Goal: Communication & Community: Share content

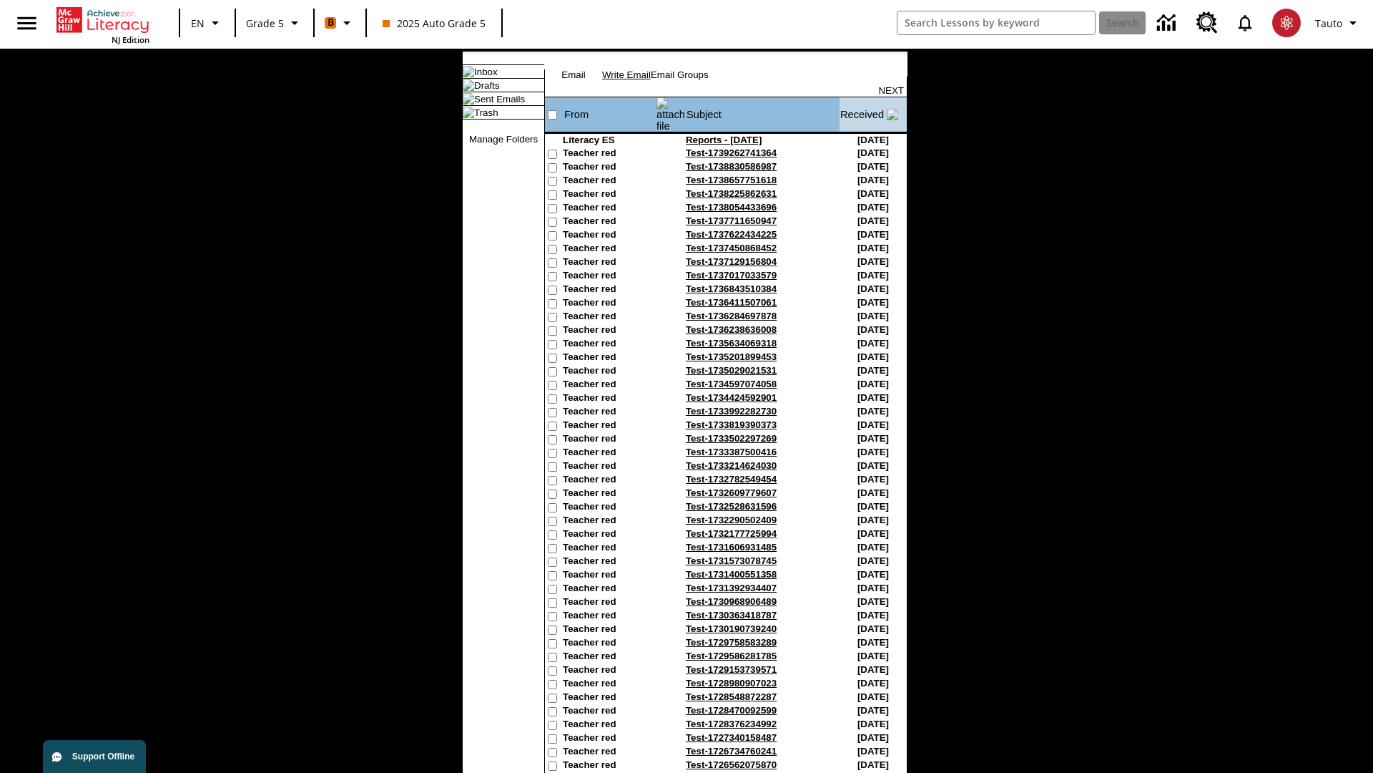
click at [651, 80] on link "Write Email" at bounding box center [626, 74] width 49 height 11
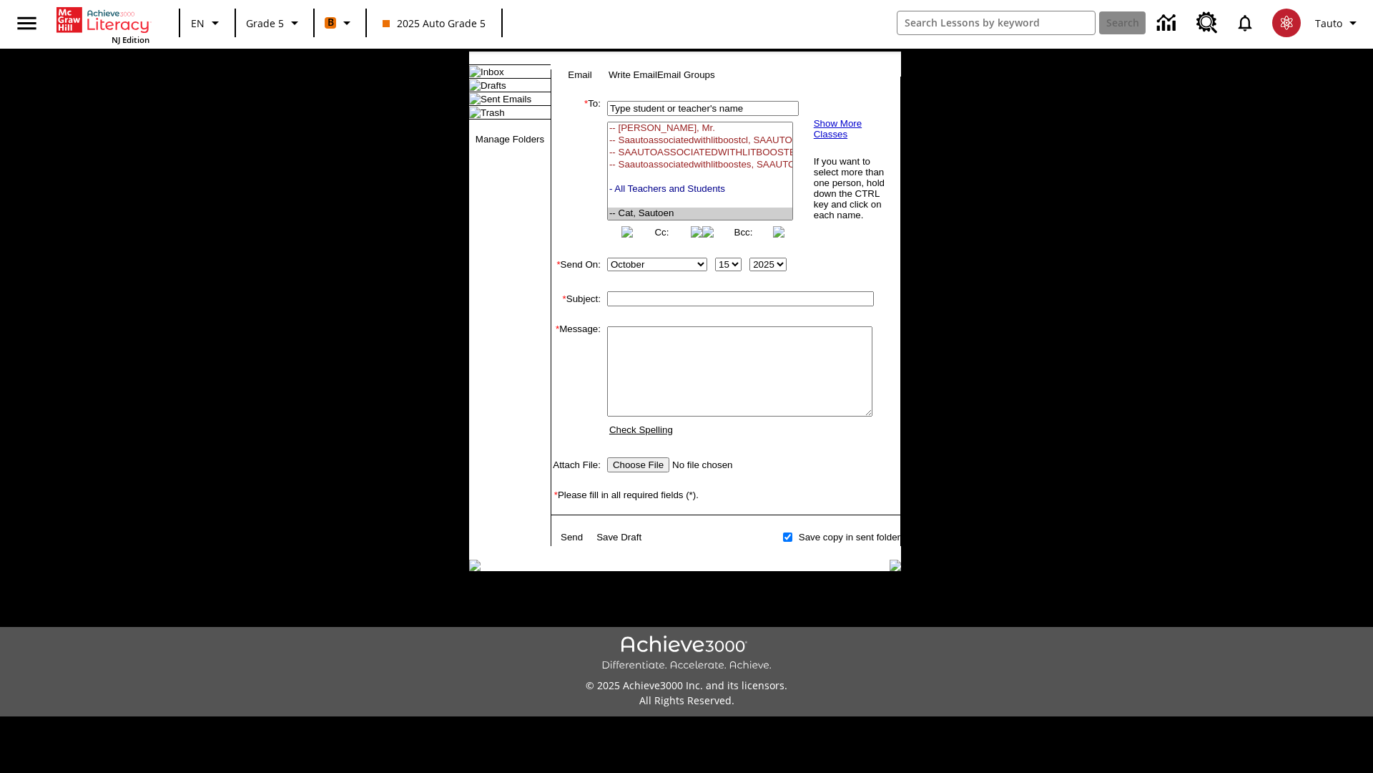
select select "U,21437107,1"
type input "Auto_attachment-sFBxhEnEvy"
type textarea "email body message"
type input "C:\fakepath\jpg.jpg"
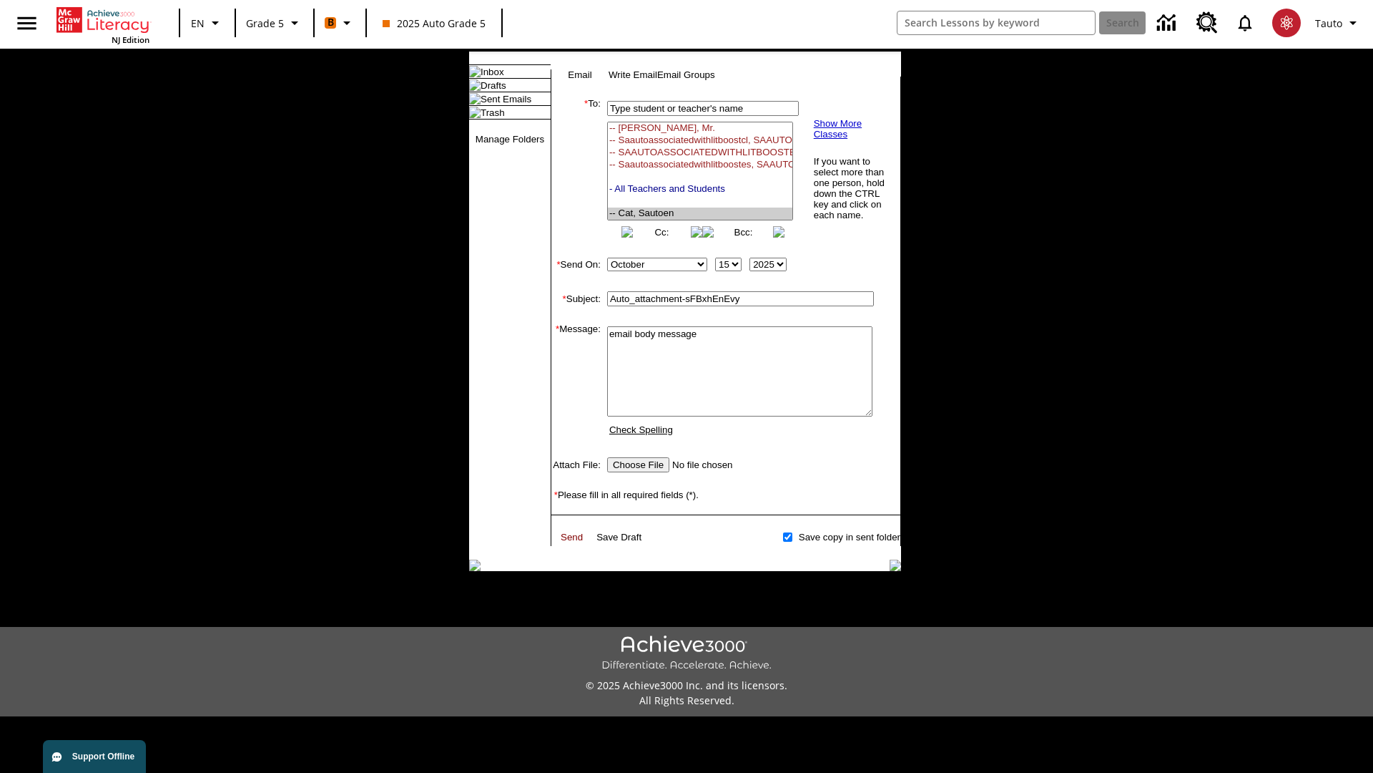
type textarea "email body message"
click at [573, 542] on link "Send" at bounding box center [572, 536] width 22 height 11
